Goal: Find specific page/section: Find specific page/section

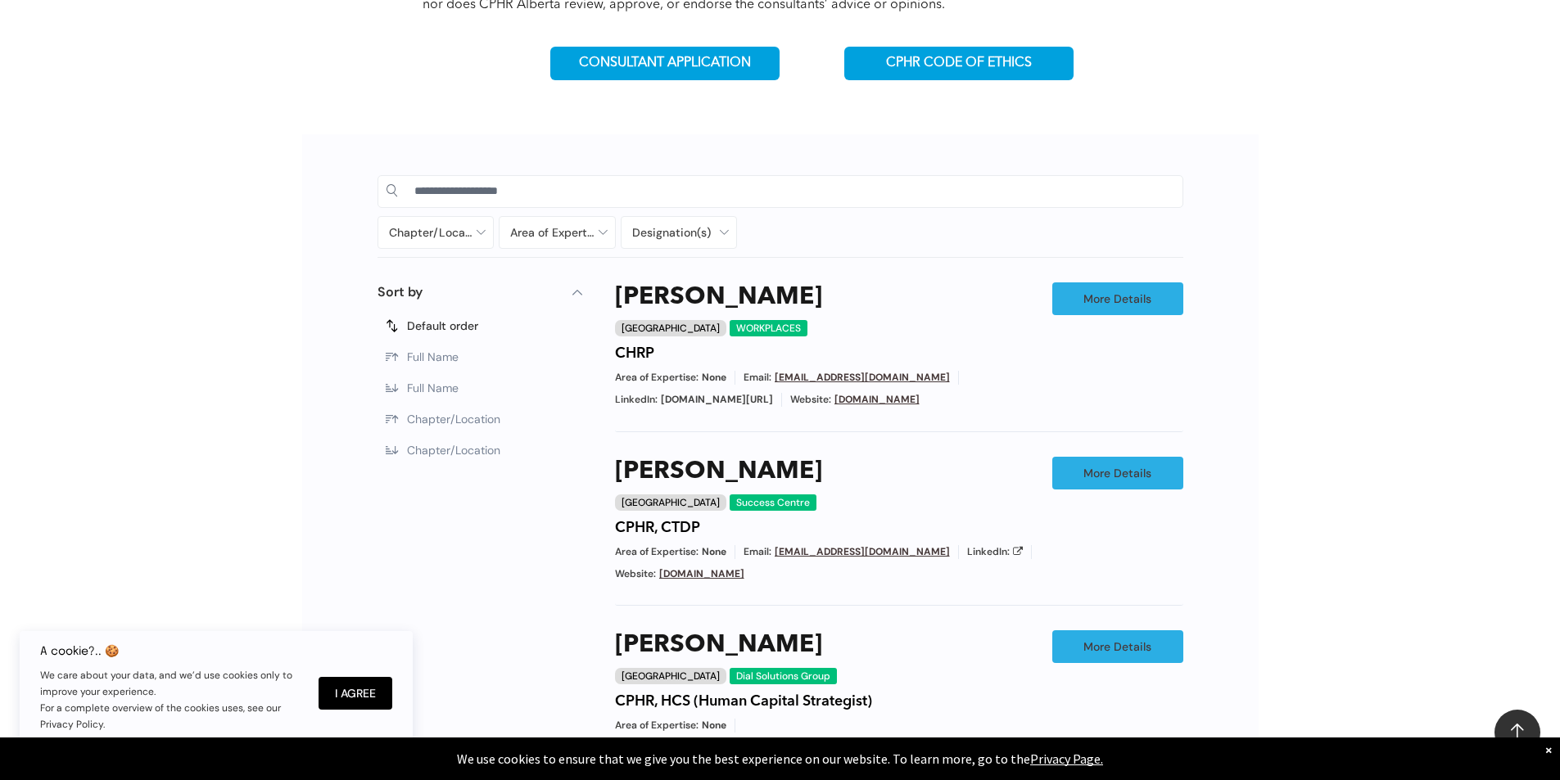
scroll to position [737, 0]
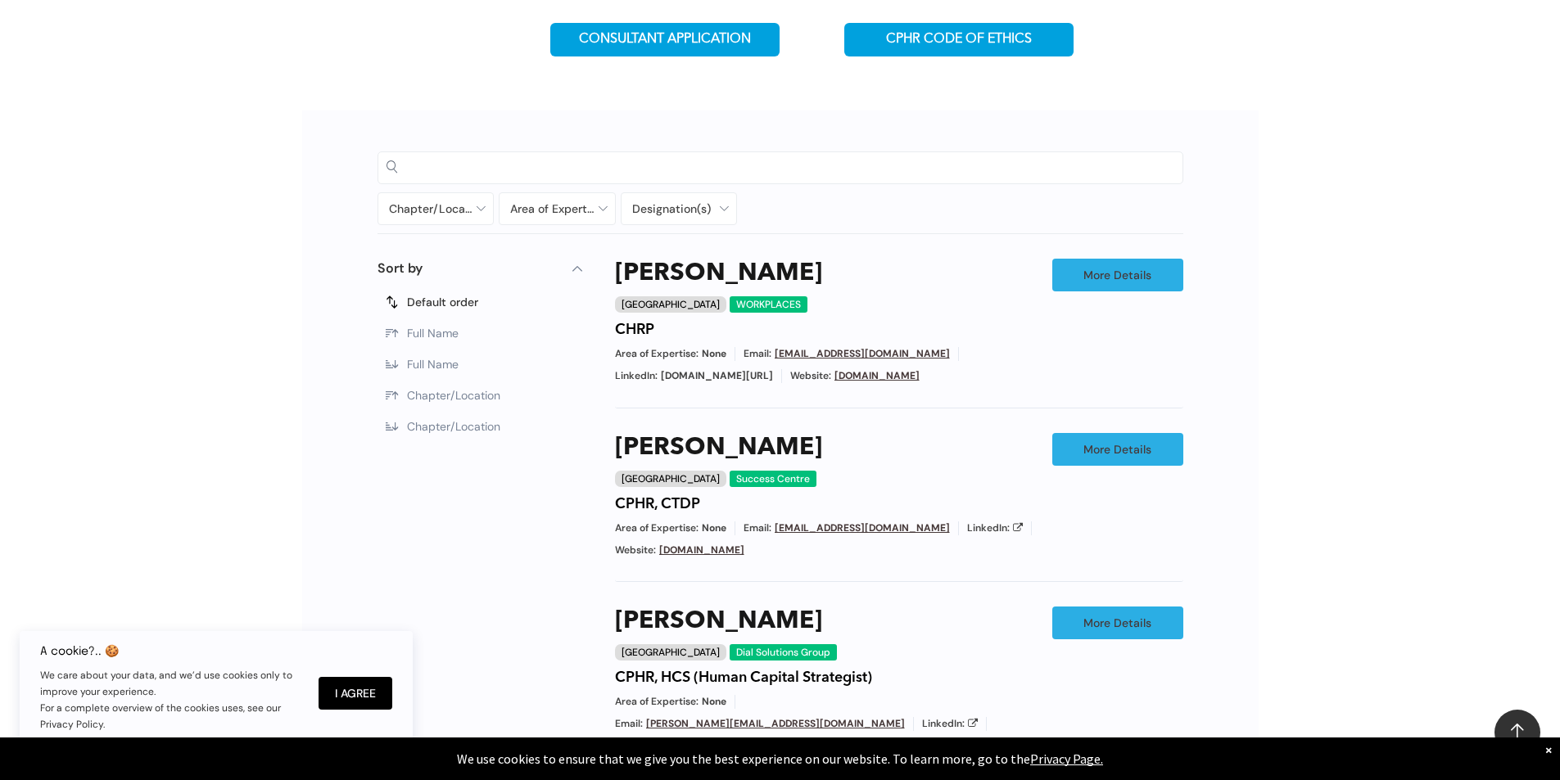
click at [533, 167] on input at bounding box center [794, 167] width 760 height 25
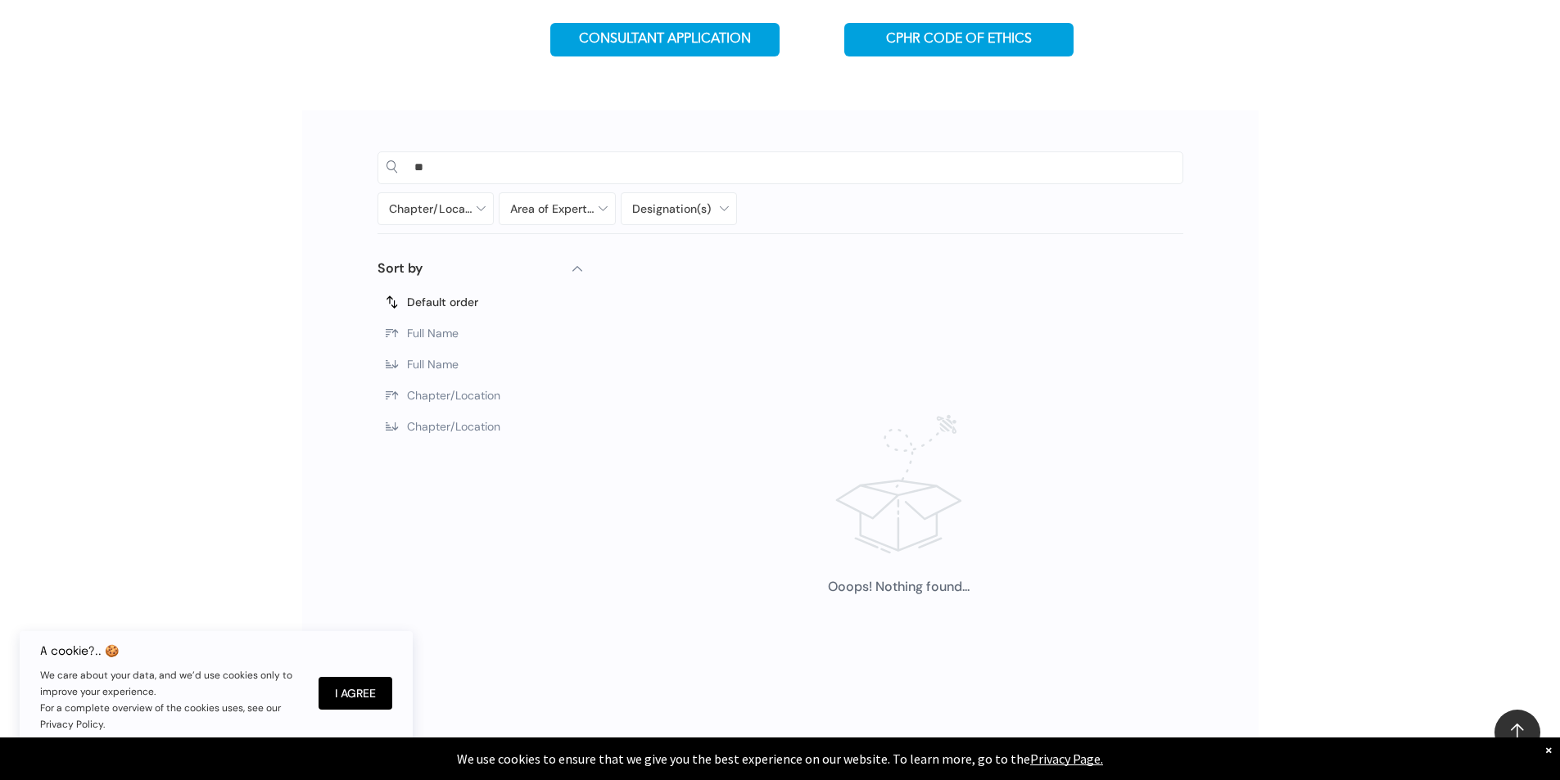
type input "*"
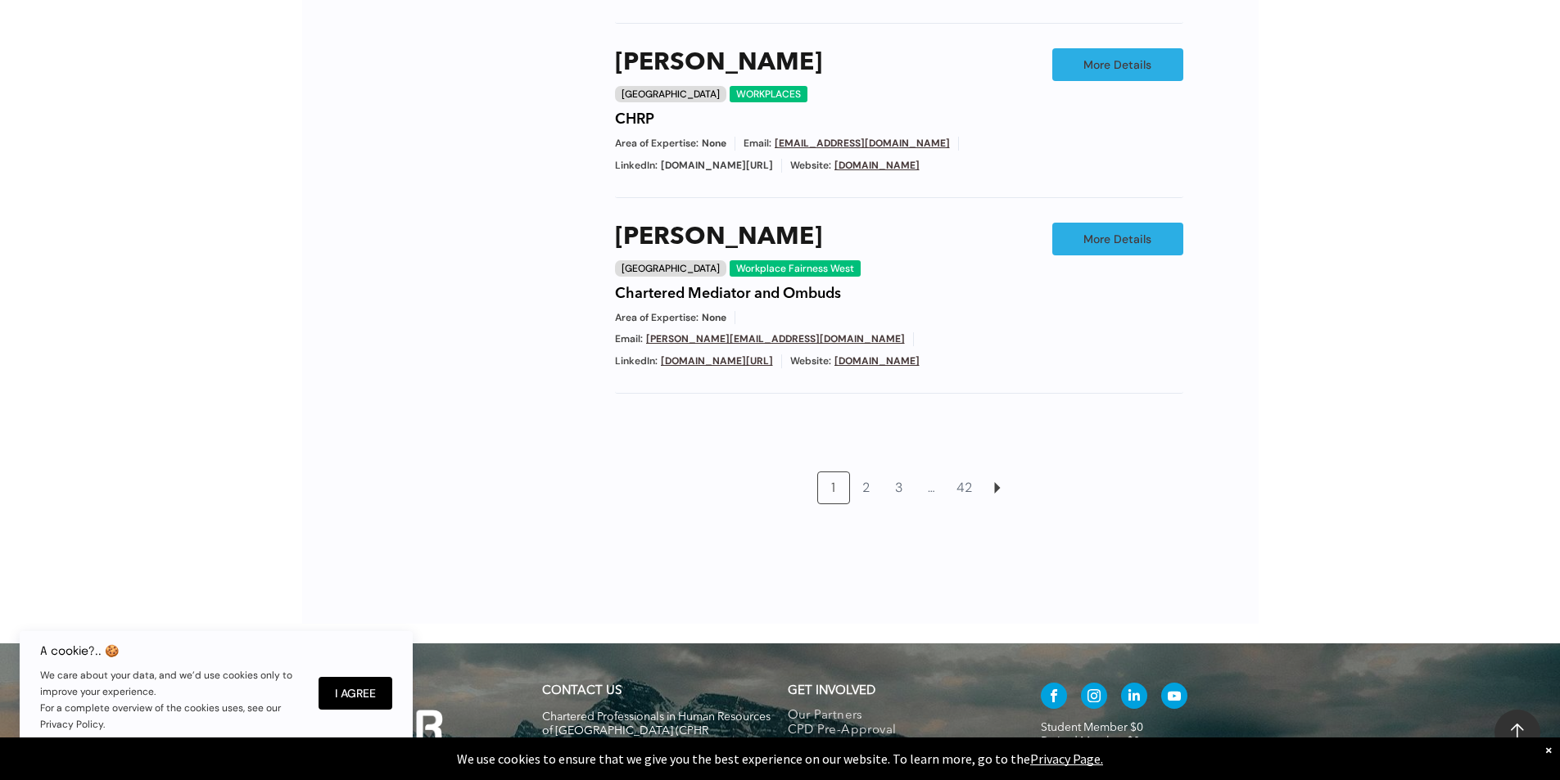
scroll to position [1474, 0]
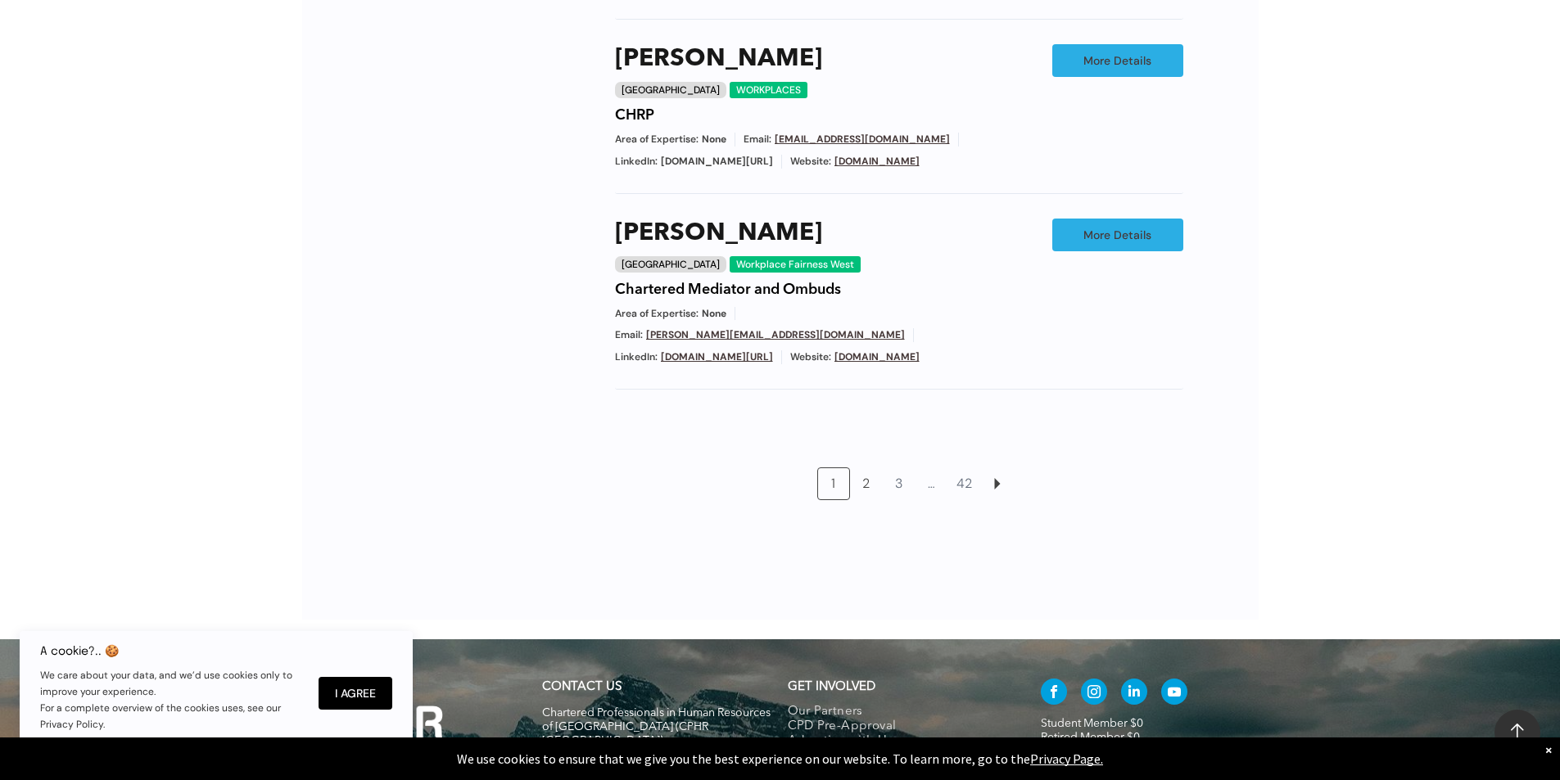
click at [878, 468] on link "2" at bounding box center [866, 483] width 31 height 31
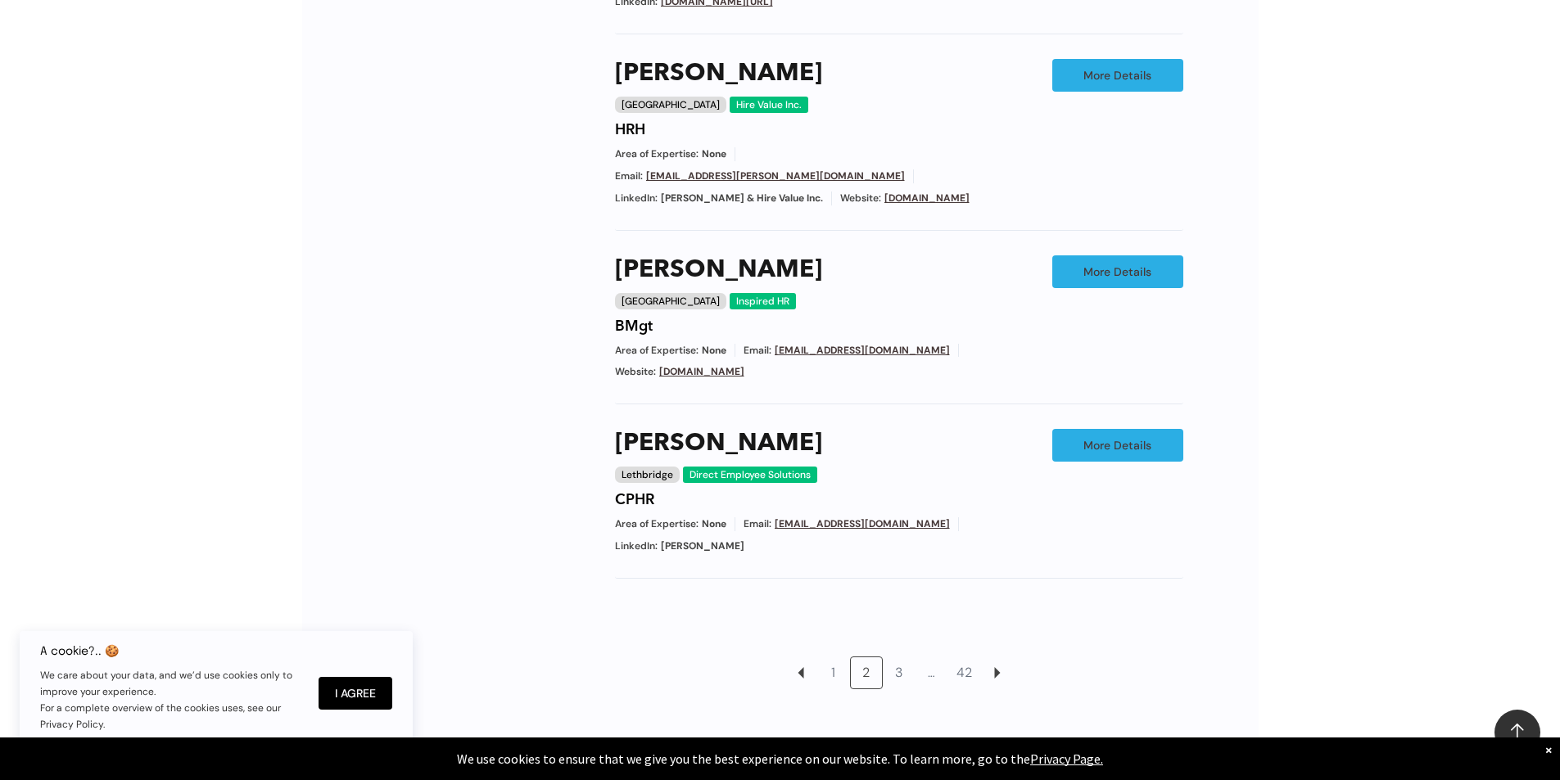
scroll to position [1501, 0]
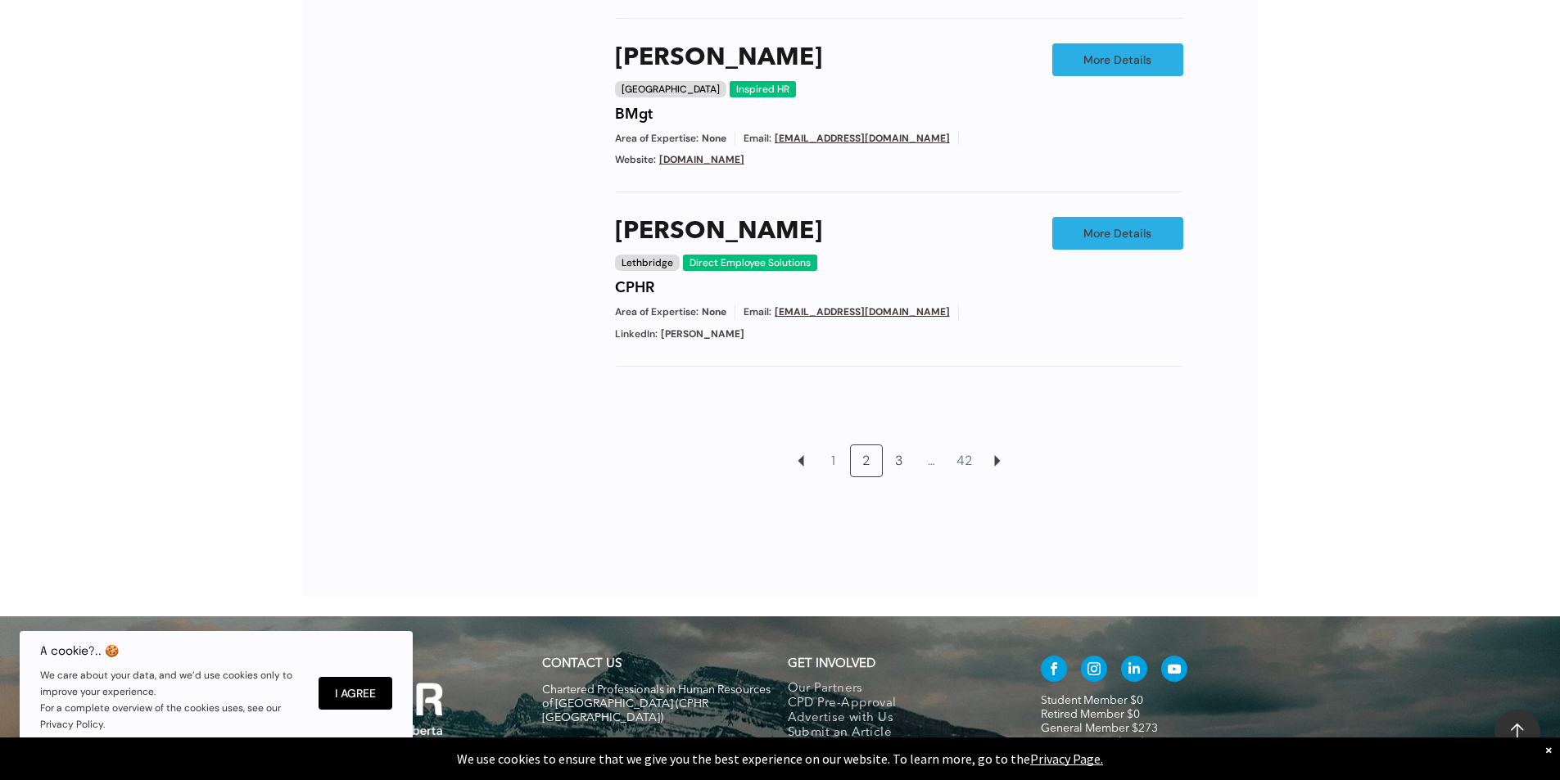
click at [909, 445] on link "3" at bounding box center [898, 460] width 31 height 31
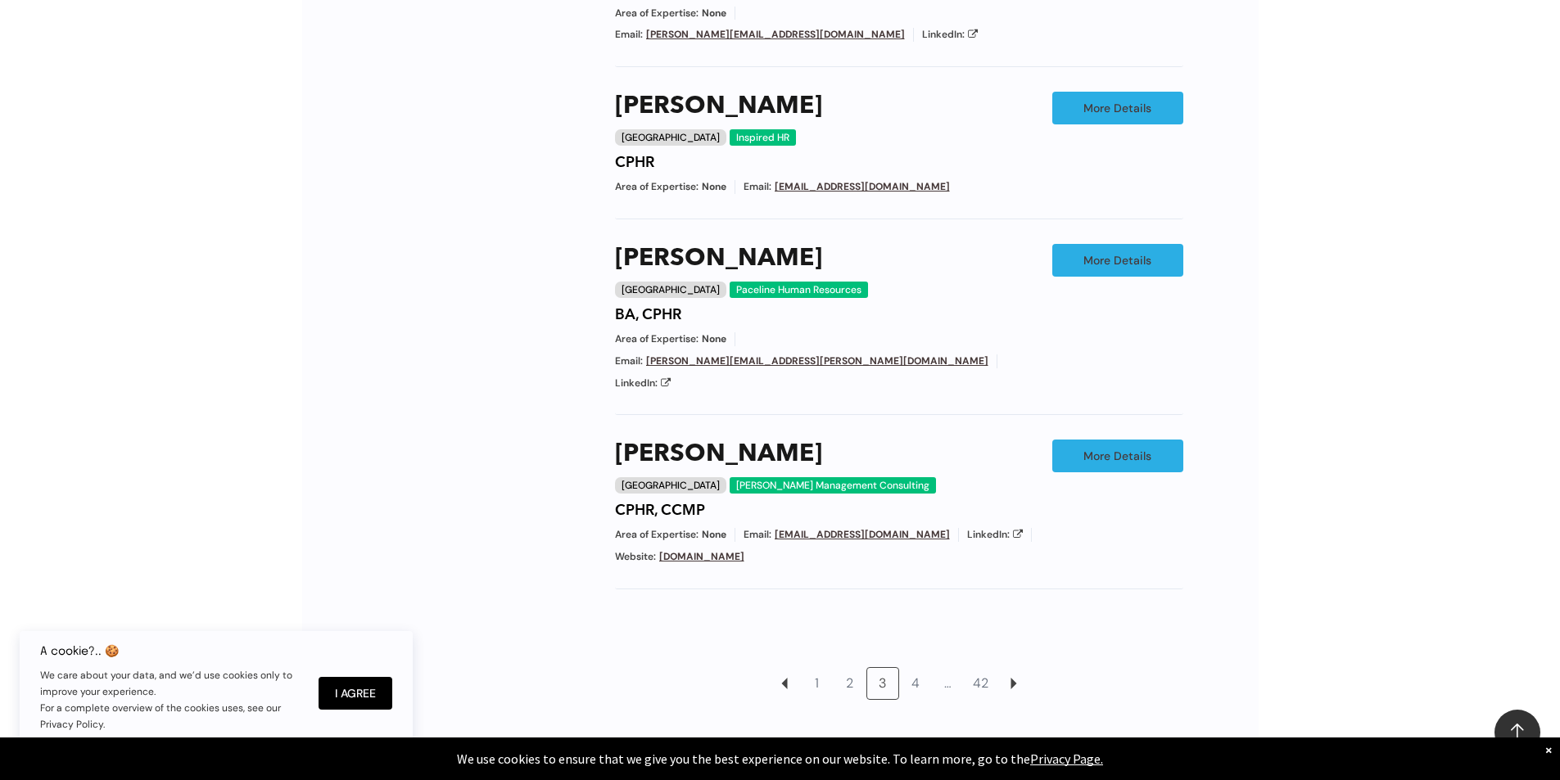
scroll to position [1501, 0]
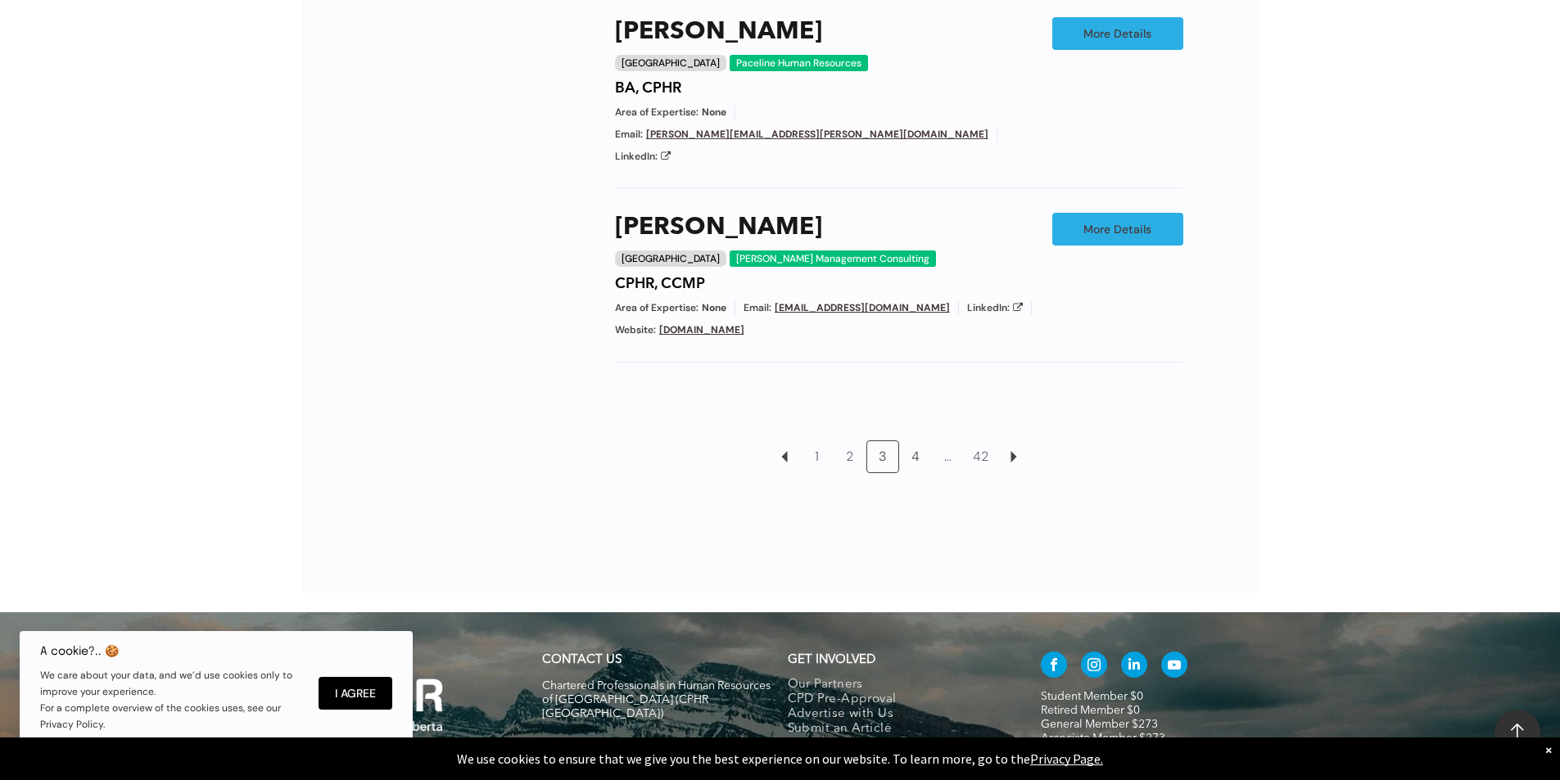
click at [930, 441] on link "4" at bounding box center [915, 456] width 31 height 31
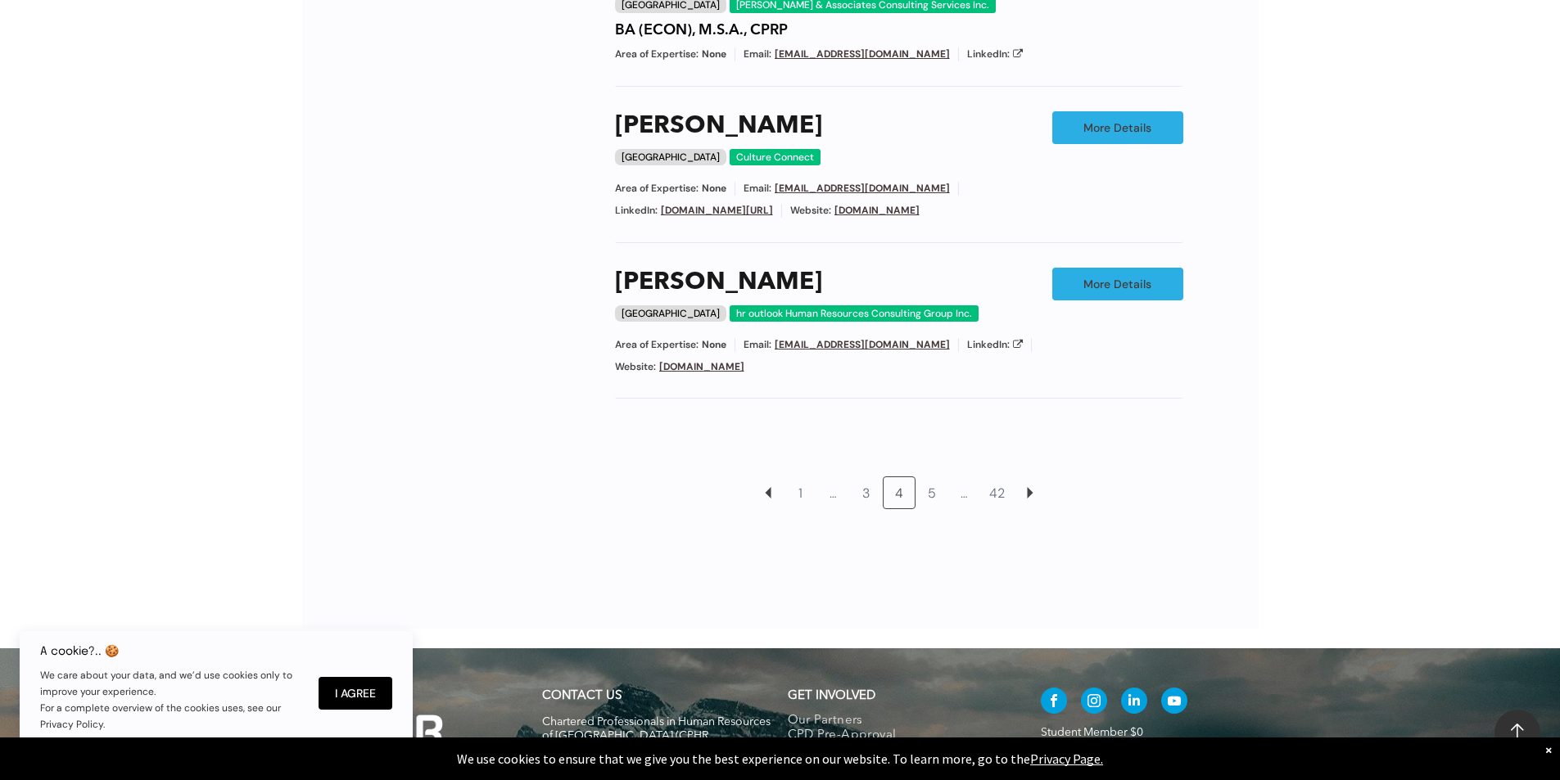
scroll to position [1419, 0]
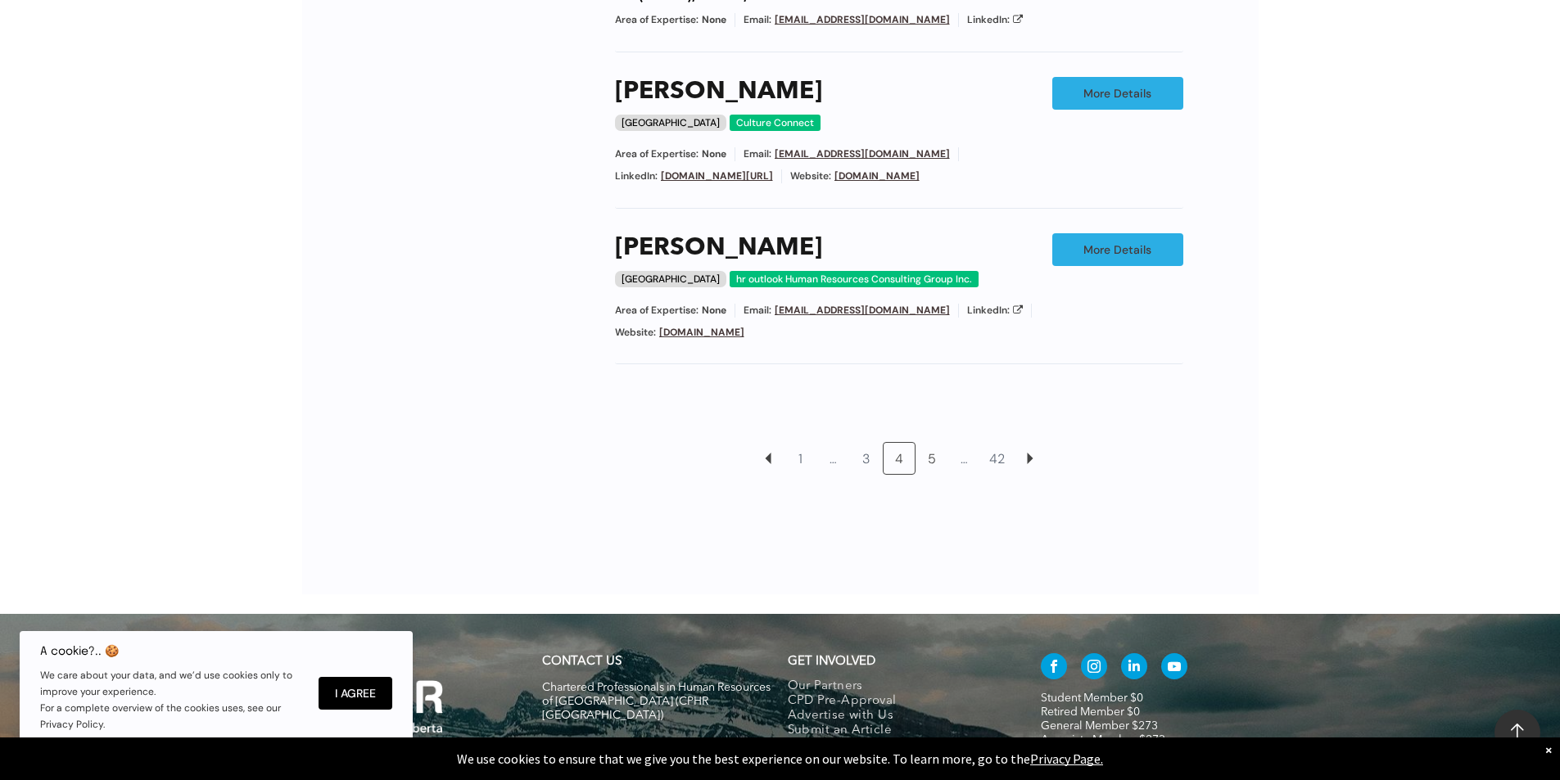
click at [932, 443] on link "5" at bounding box center [931, 458] width 31 height 31
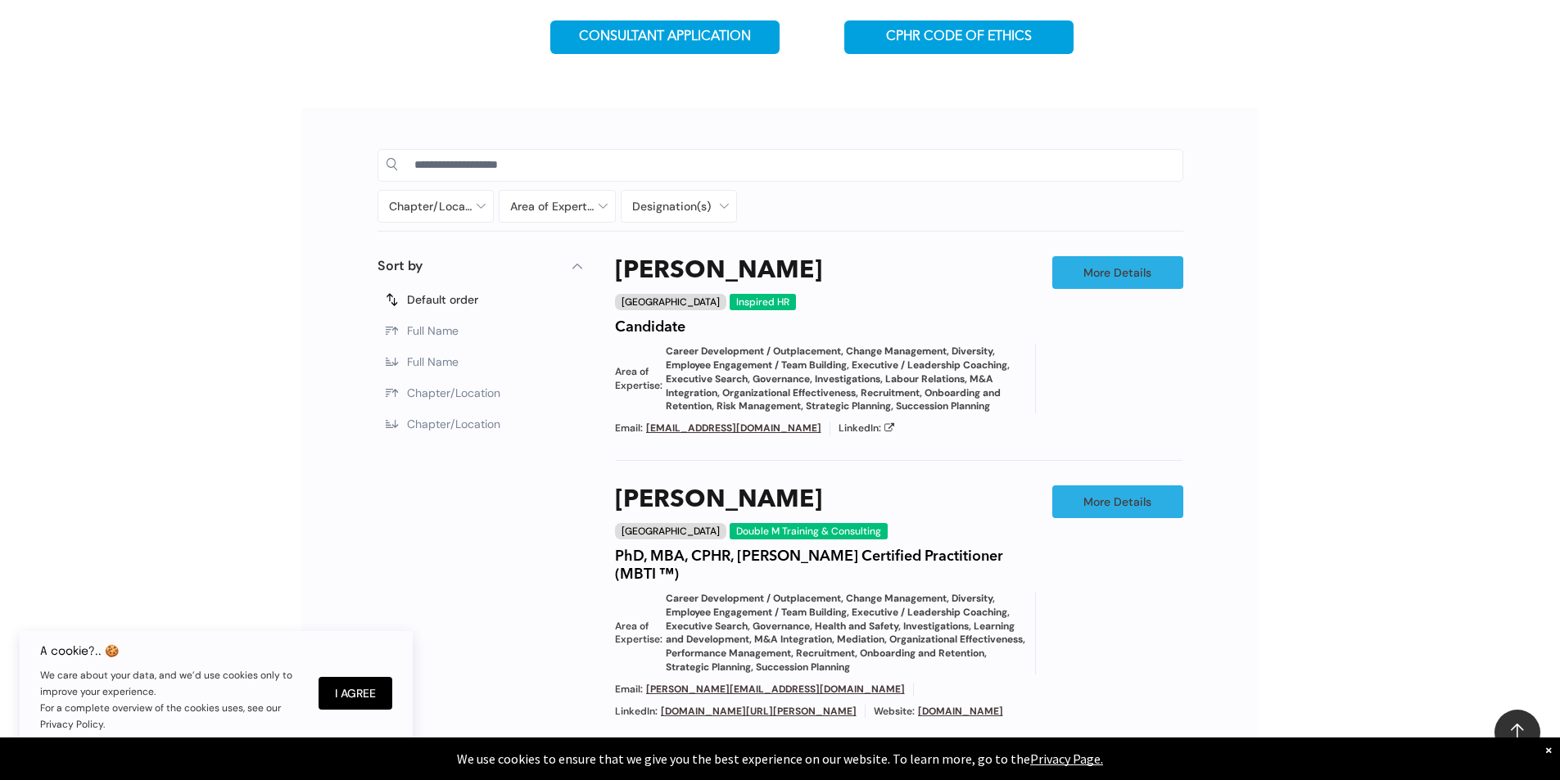
scroll to position [600, 0]
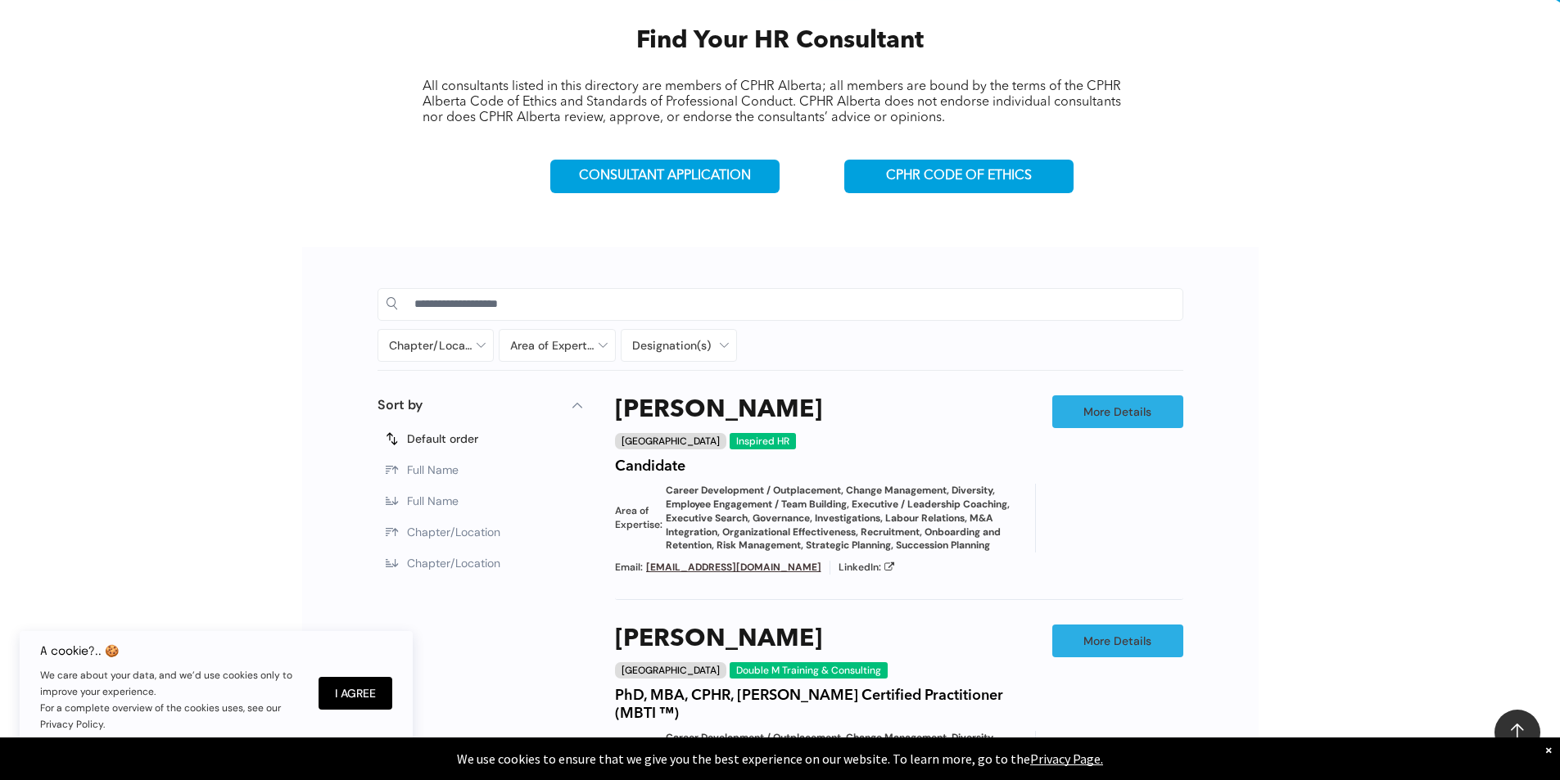
click at [659, 298] on input at bounding box center [794, 303] width 760 height 25
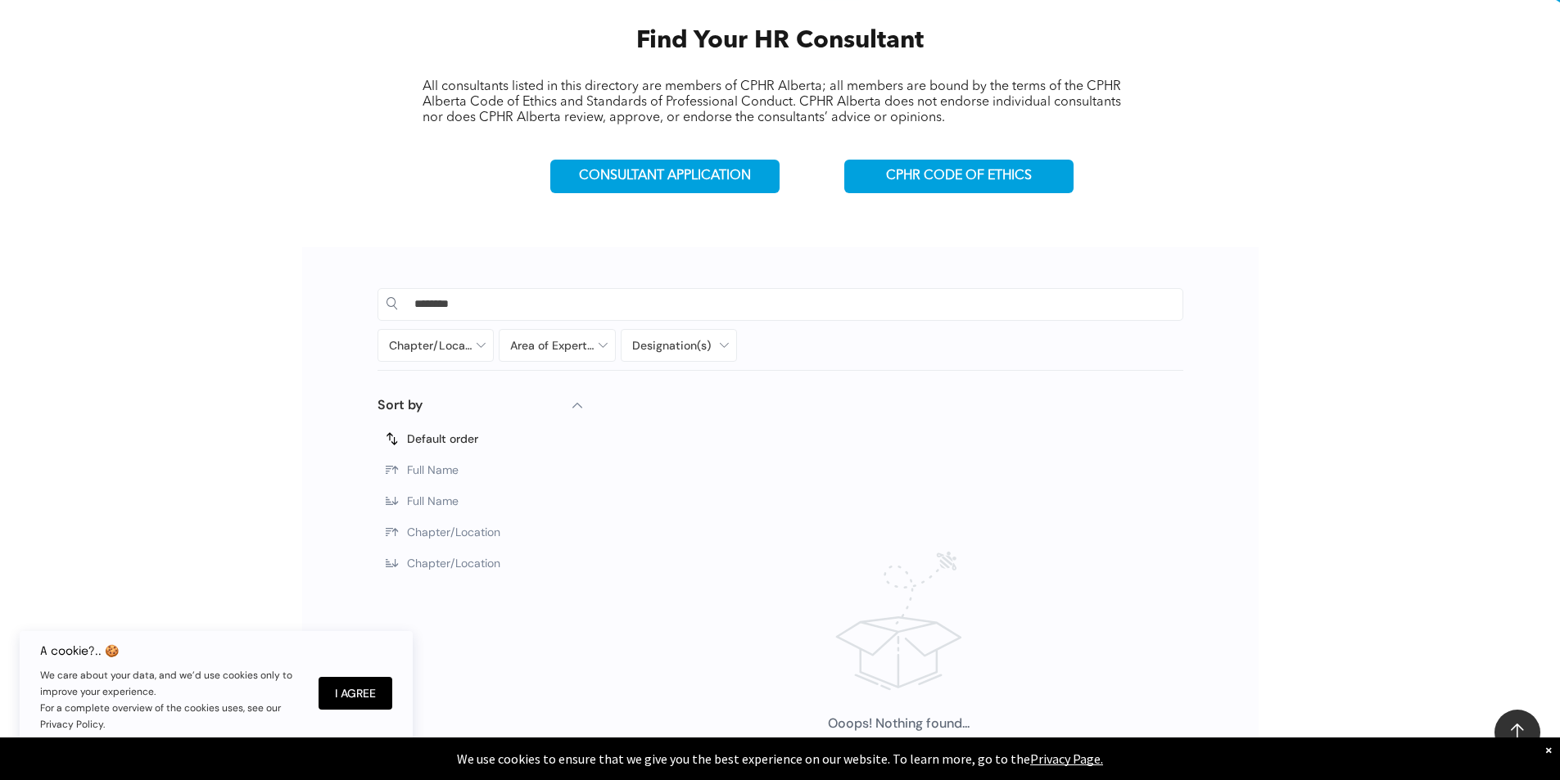
drag, startPoint x: 502, startPoint y: 300, endPoint x: 191, endPoint y: 249, distance: 315.3
click at [191, 249] on div "******** Chapter/Location Calgary Central Alberta Edmonton Grande Prairie Lethb…" at bounding box center [780, 621] width 1560 height 787
paste input "*********"
drag, startPoint x: 462, startPoint y: 300, endPoint x: 335, endPoint y: 300, distance: 126.9
click at [335, 300] on div "**********" at bounding box center [780, 571] width 956 height 648
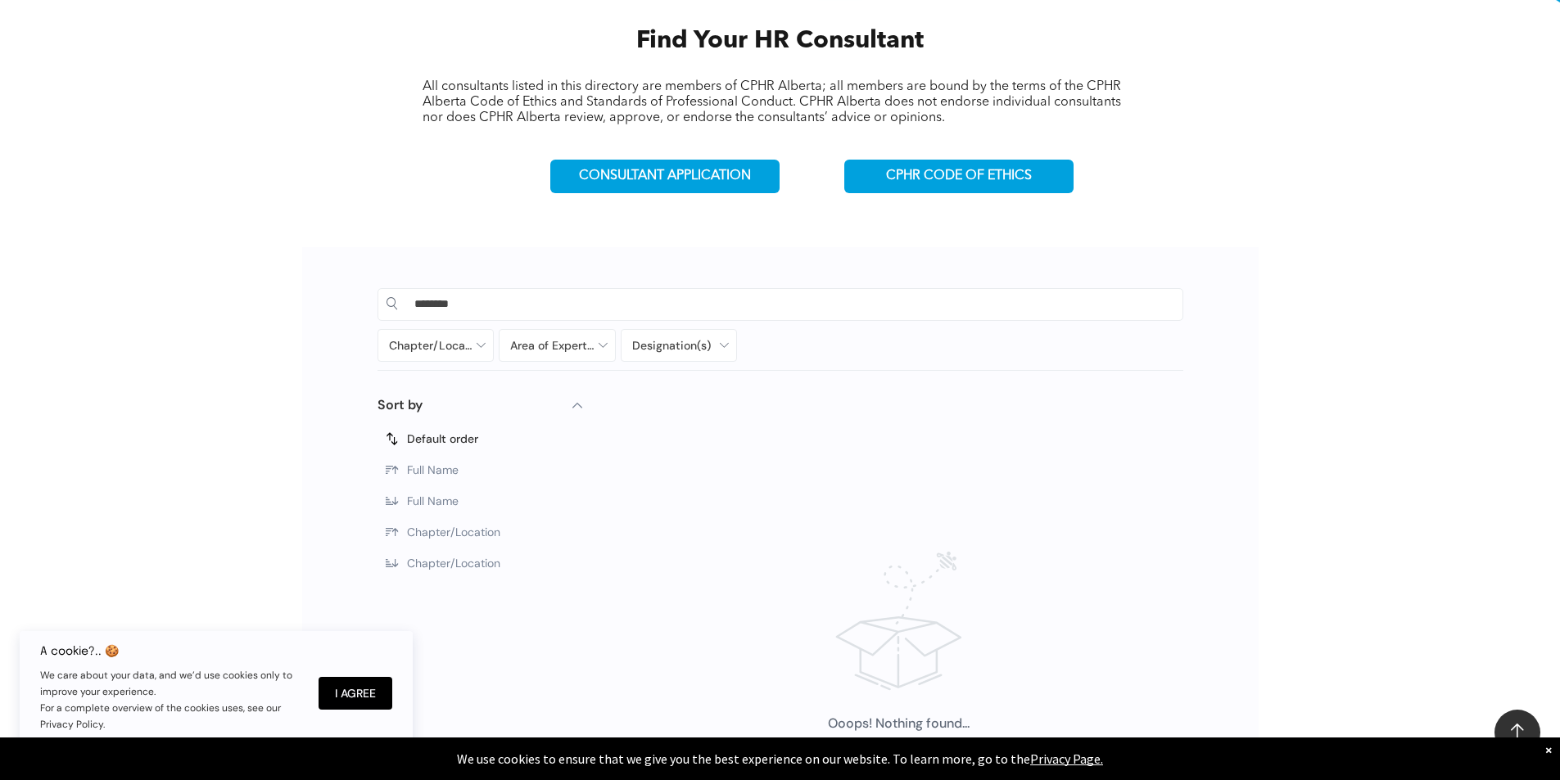
type input "********"
click at [371, 697] on button "I Agree" at bounding box center [355, 693] width 74 height 33
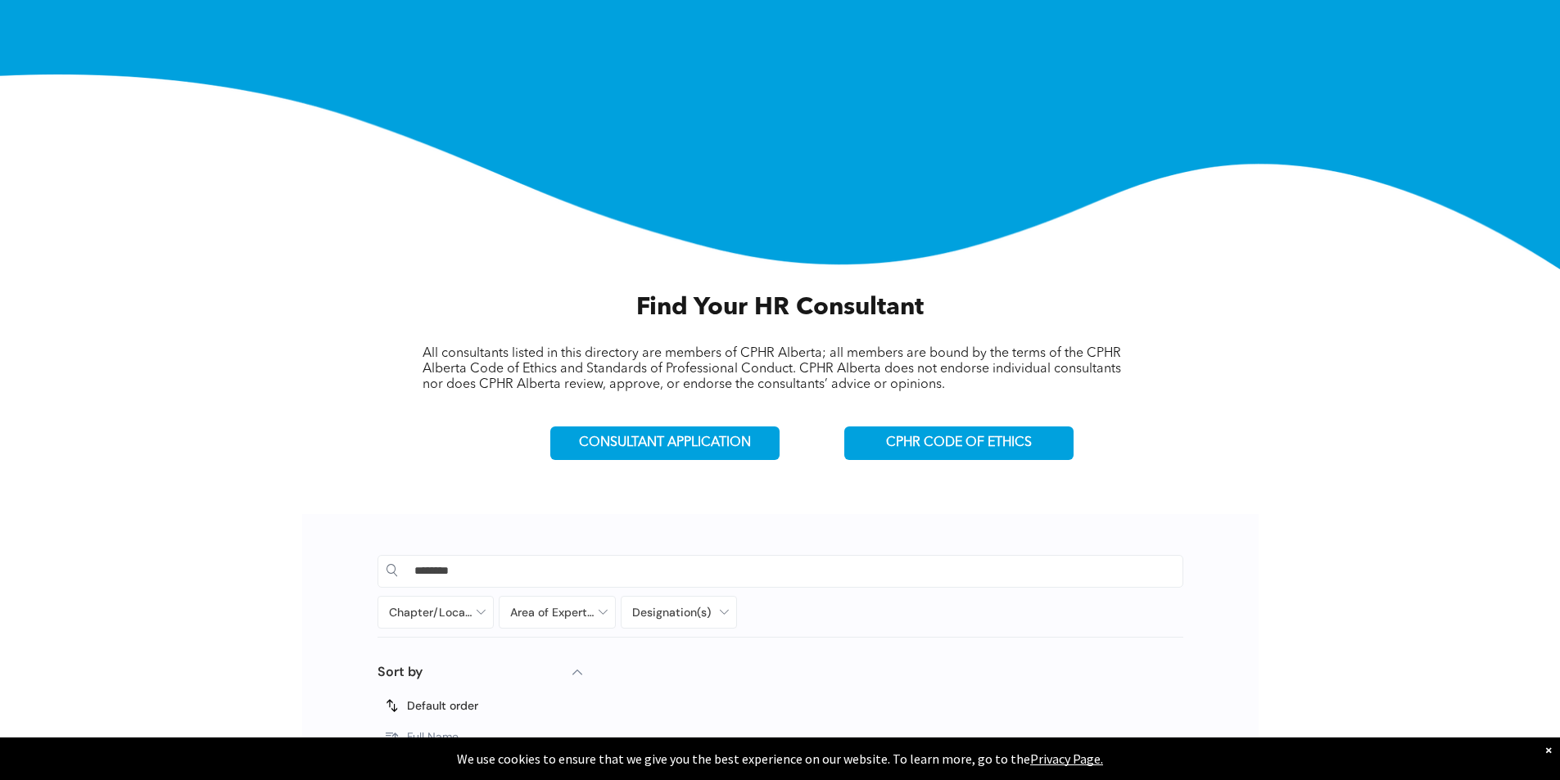
scroll to position [109, 0]
